Goal: Task Accomplishment & Management: Manage account settings

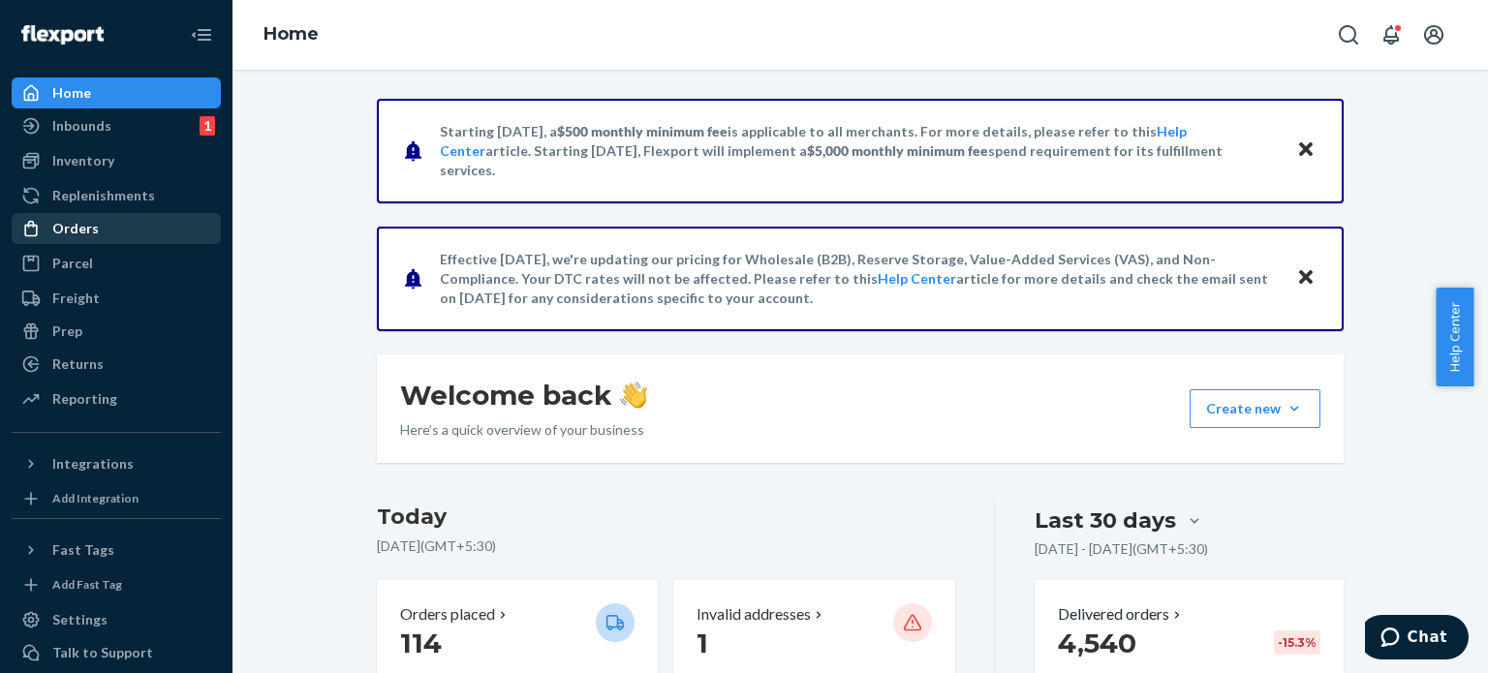
click at [70, 213] on link "Orders" at bounding box center [116, 228] width 209 height 31
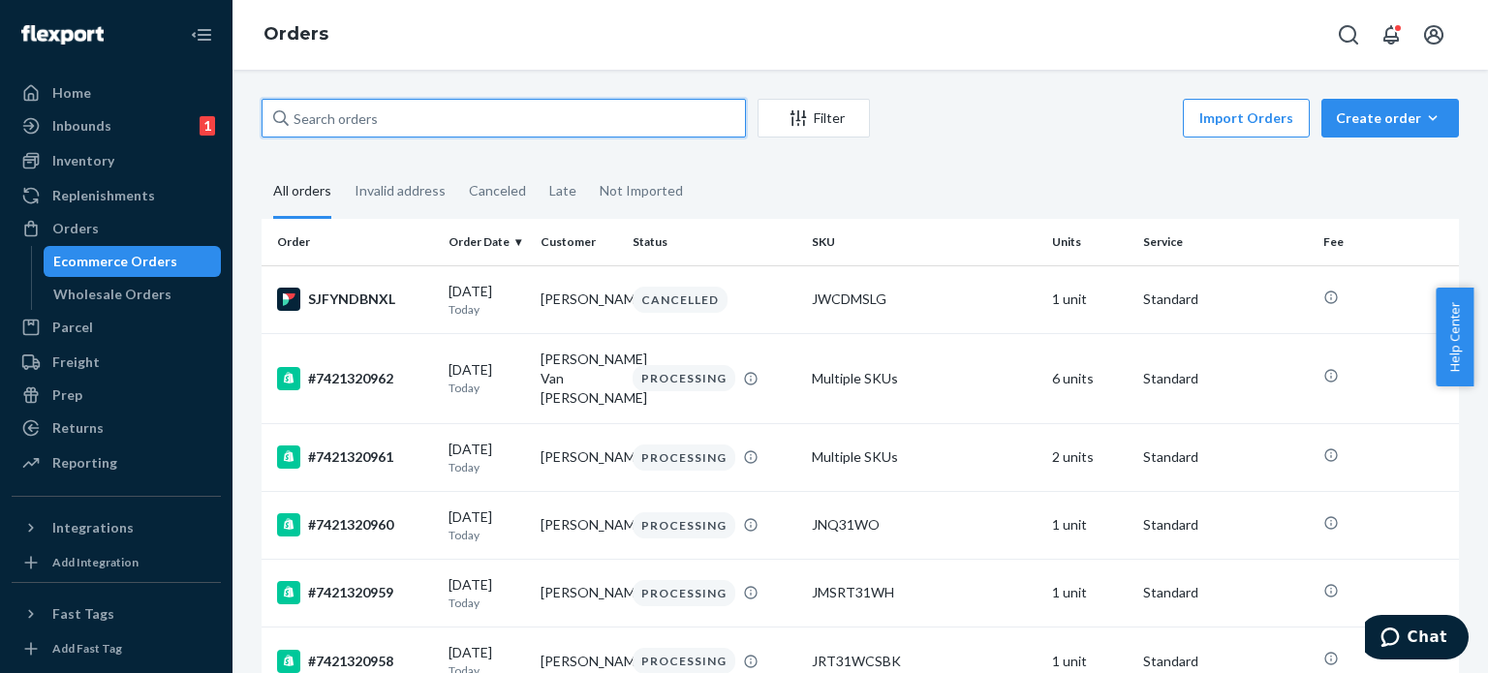
click at [416, 112] on input "text" at bounding box center [504, 118] width 484 height 39
paste input "7421320954"
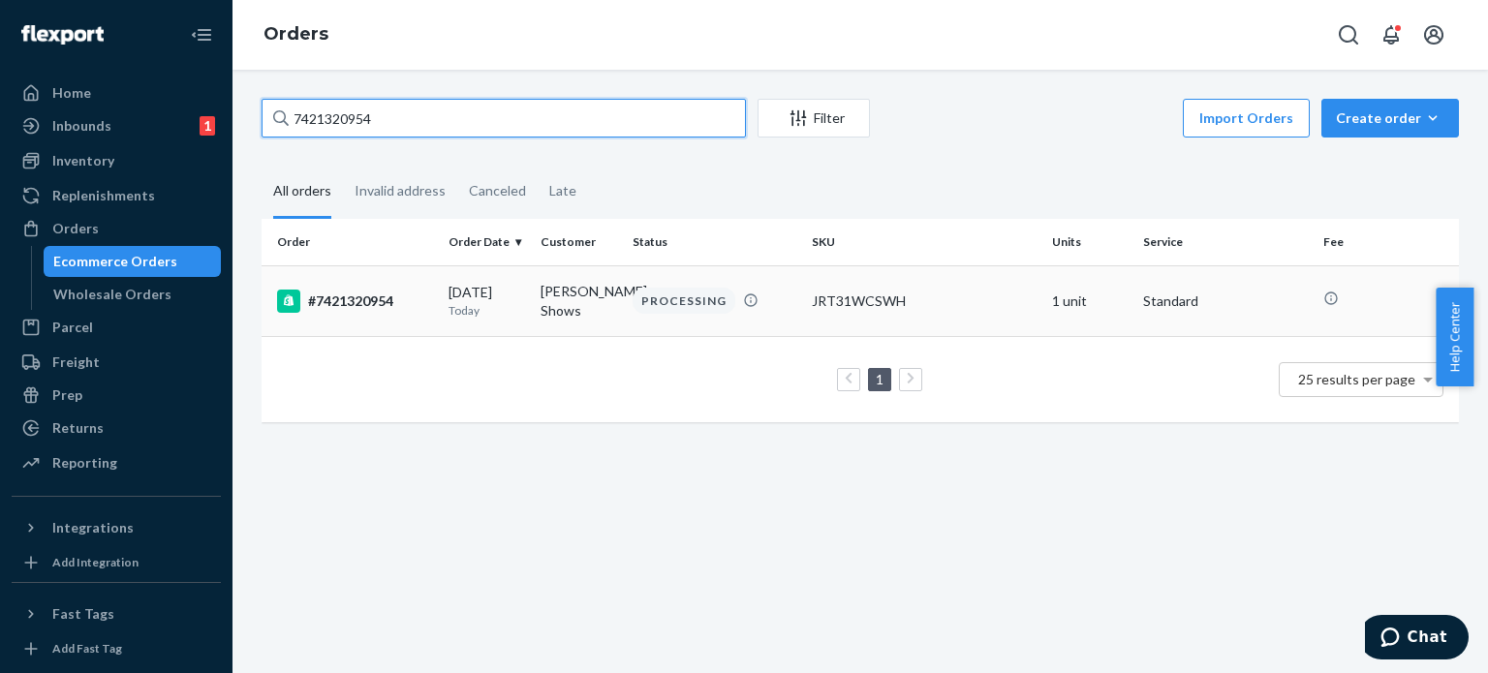
type input "7421320954"
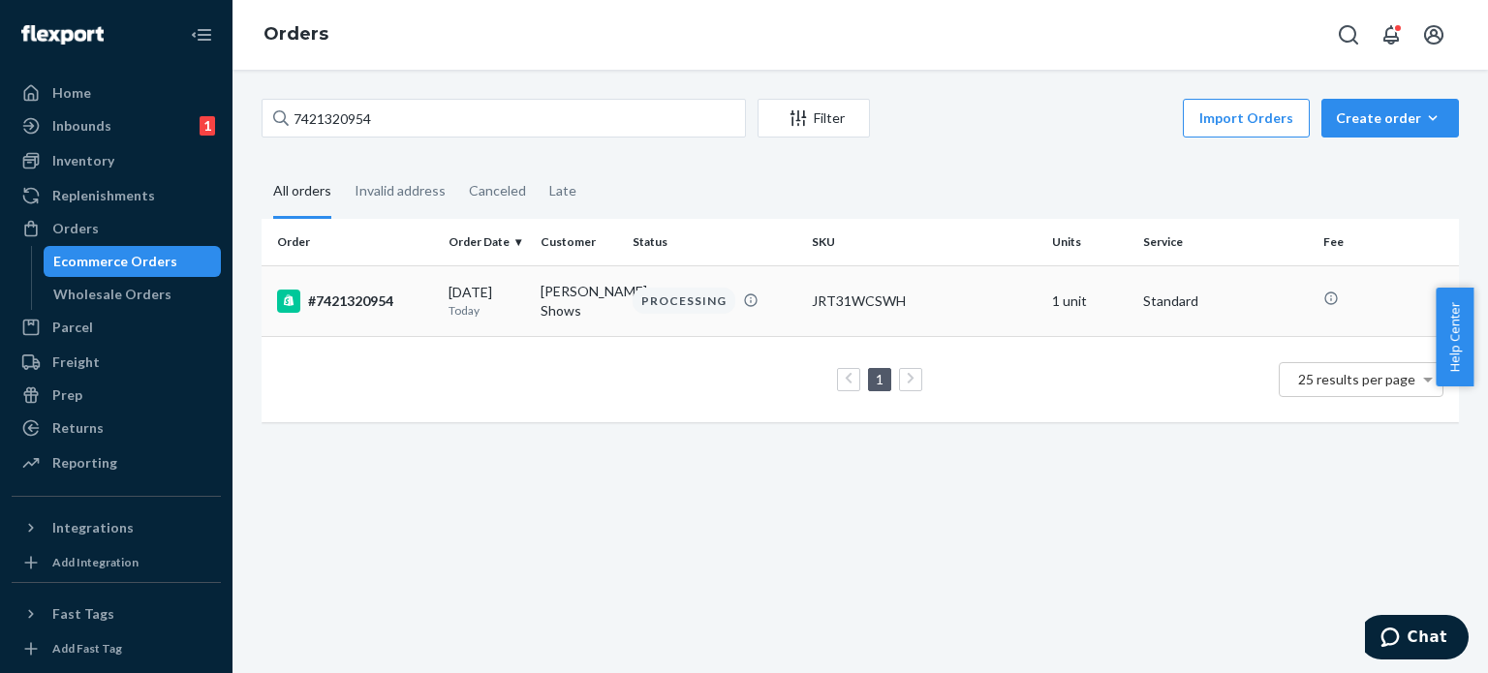
click at [526, 278] on td "[DATE] [DATE]" at bounding box center [487, 300] width 92 height 71
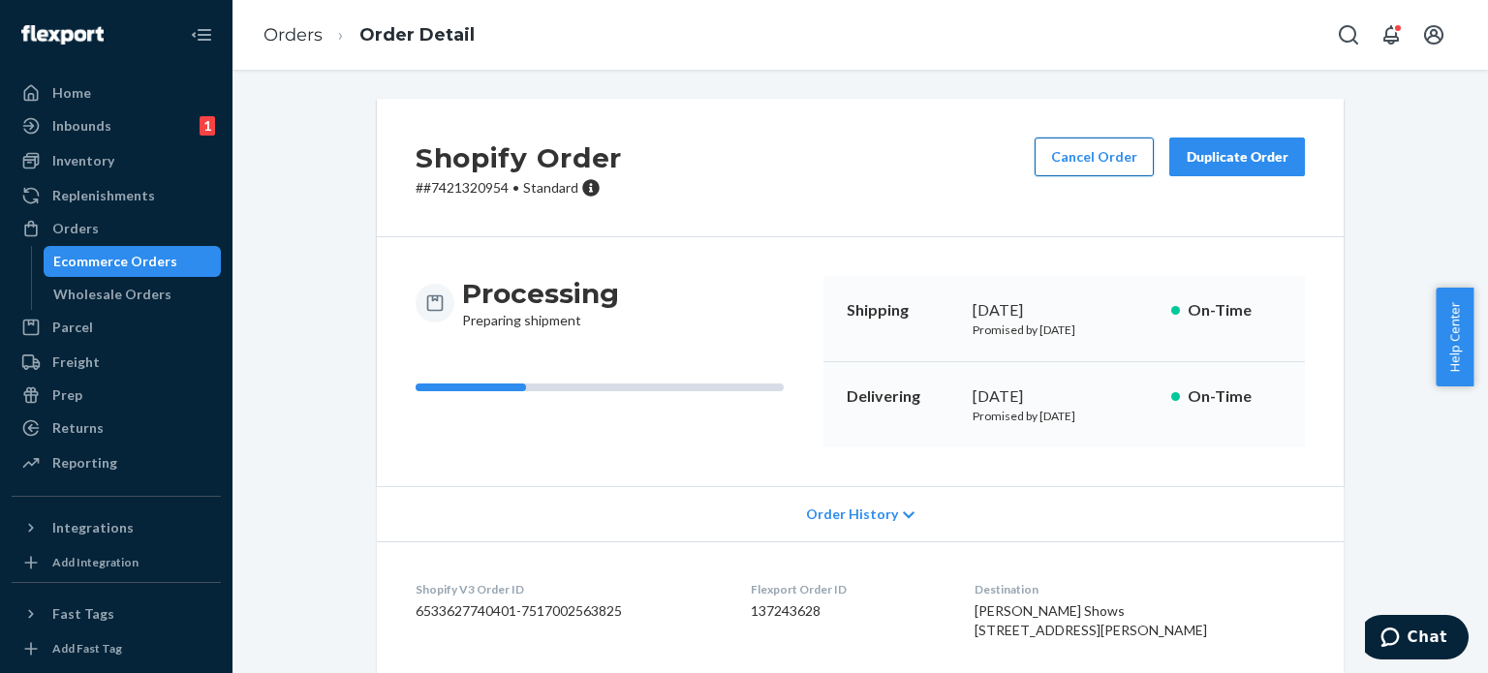
click at [1081, 170] on button "Cancel Order" at bounding box center [1093, 157] width 119 height 39
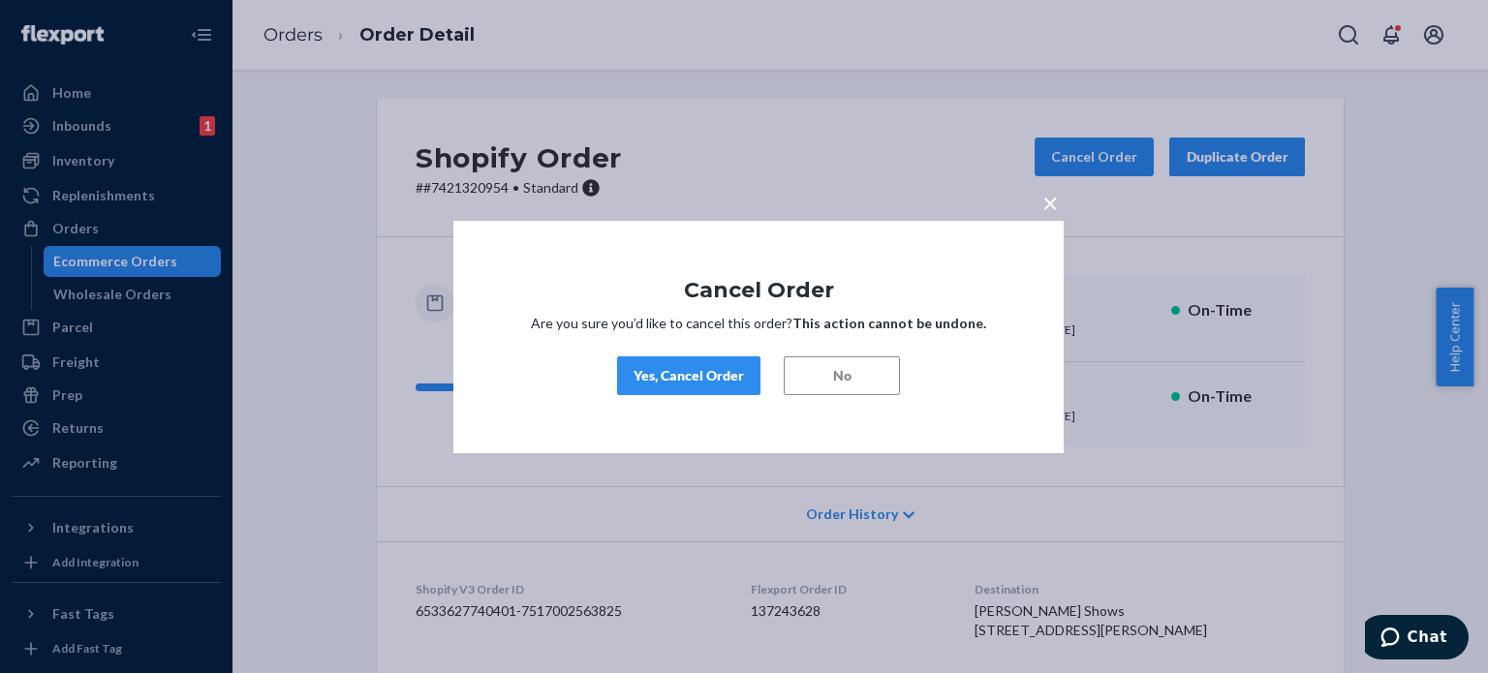
click at [728, 369] on div "Yes, Cancel Order" at bounding box center [688, 375] width 110 height 19
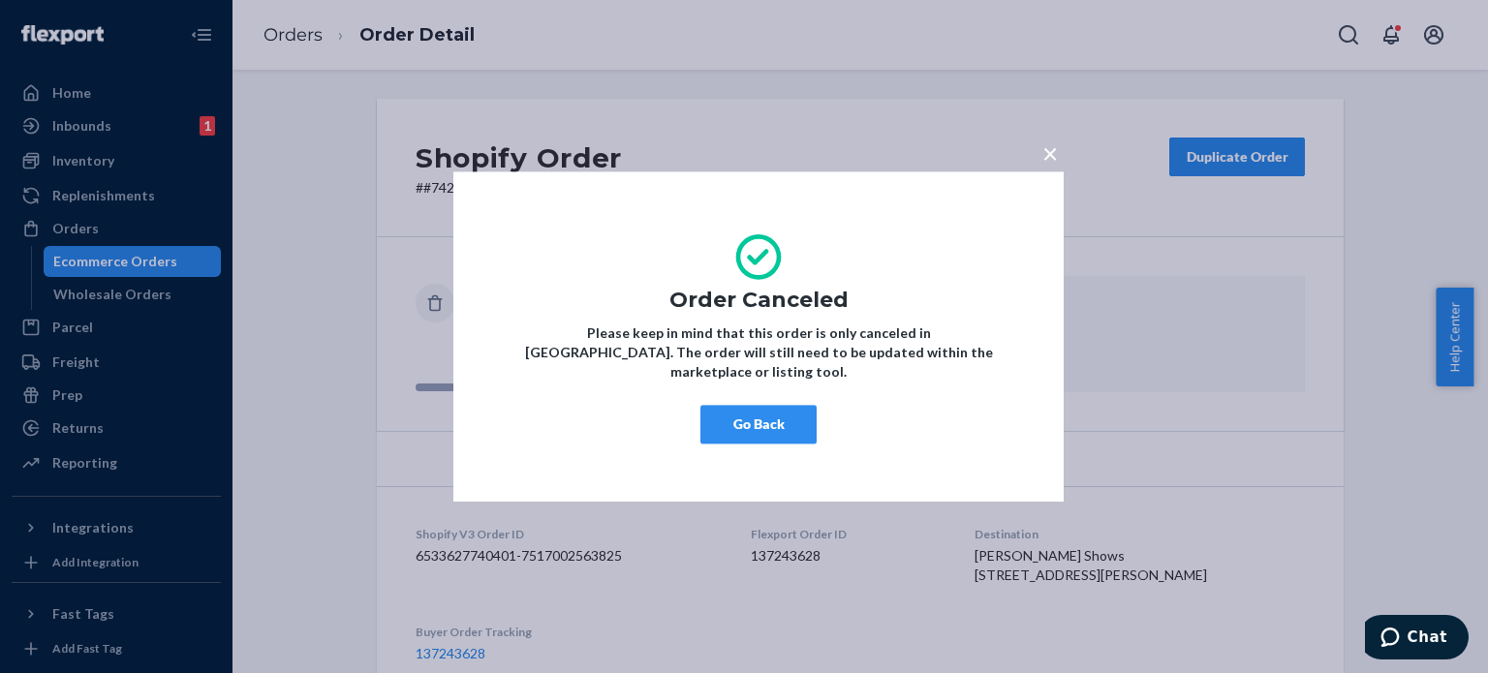
click at [758, 394] on div "× Order Canceled Please keep in mind that this order is only canceled in [GEOGR…" at bounding box center [758, 336] width 610 height 330
click at [758, 405] on button "Go Back" at bounding box center [758, 424] width 116 height 39
